Goal: Task Accomplishment & Management: Manage account settings

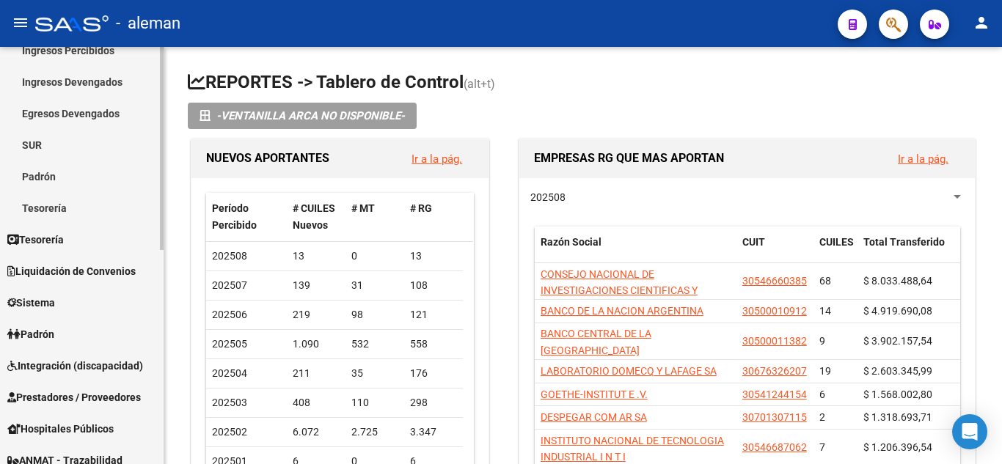
scroll to position [117, 0]
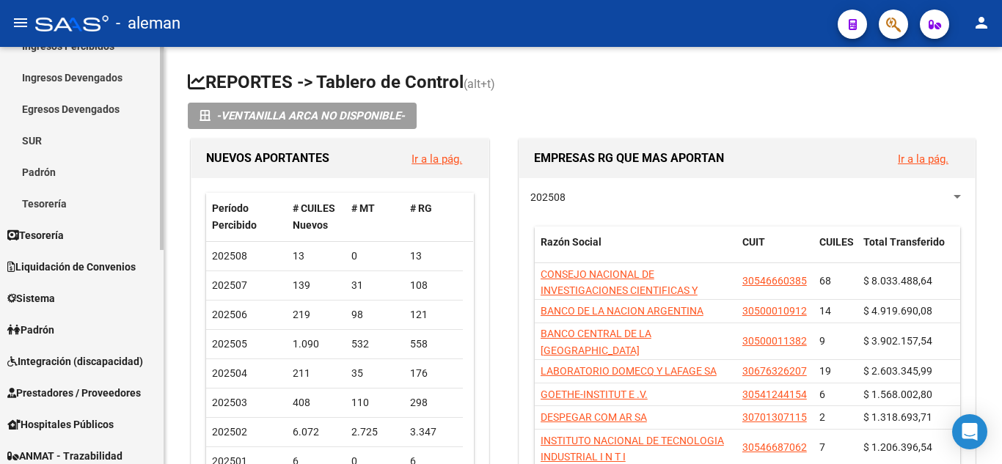
click at [164, 243] on mat-sidenav-container "Firma Express Reportes Tablero de Control Ingresos Percibidos Análisis de todos…" at bounding box center [501, 255] width 1002 height 417
drag, startPoint x: 164, startPoint y: 243, endPoint x: 94, endPoint y: 360, distance: 136.3
click at [94, 360] on span "Integración (discapacidad)" at bounding box center [75, 362] width 136 height 16
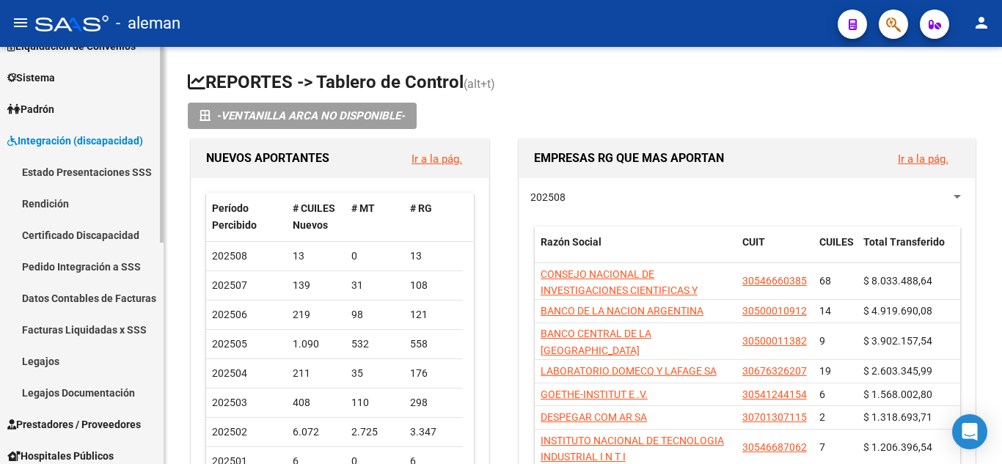
click at [82, 360] on link "Legajos" at bounding box center [82, 362] width 164 height 32
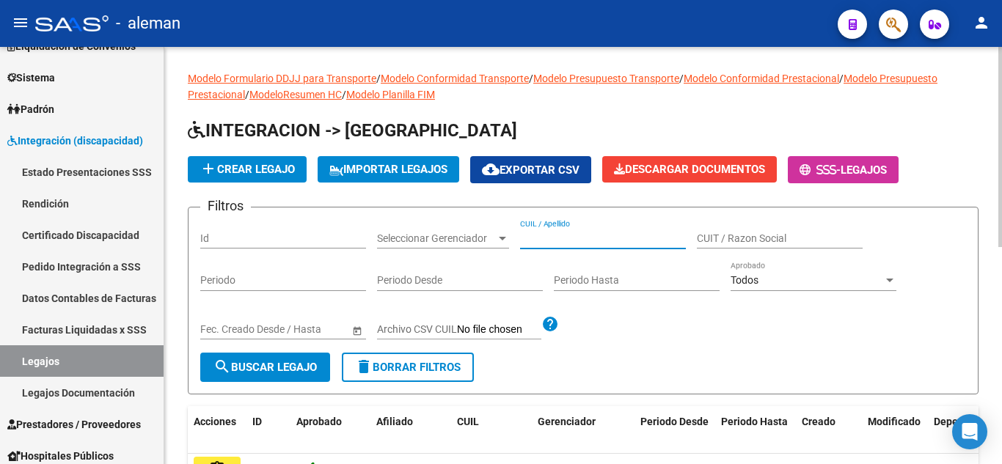
click at [560, 244] on input "CUIL / Apellido" at bounding box center [603, 239] width 166 height 12
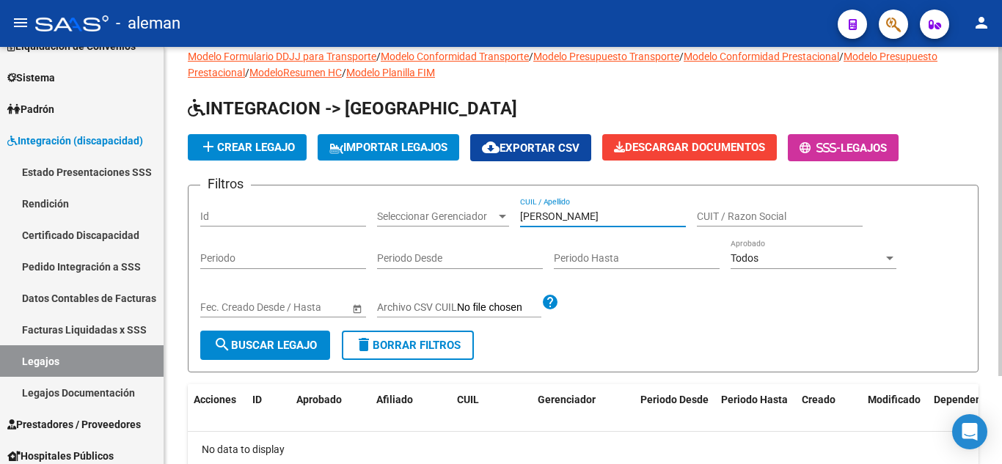
scroll to position [112, 0]
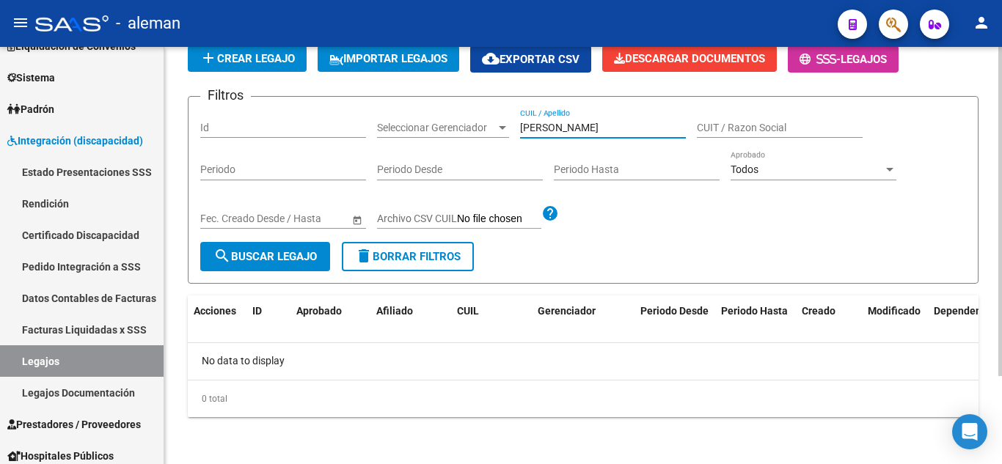
click at [1001, 275] on div at bounding box center [1001, 299] width 4 height 329
drag, startPoint x: 1000, startPoint y: 171, endPoint x: 594, endPoint y: 128, distance: 408.8
click at [594, 128] on input "[PERSON_NAME]" at bounding box center [603, 128] width 166 height 12
type input "[PERSON_NAME]"
